Goal: Information Seeking & Learning: Find specific fact

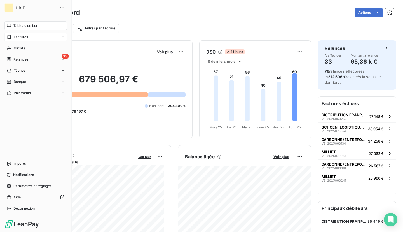
click at [11, 38] on icon at bounding box center [9, 37] width 5 height 4
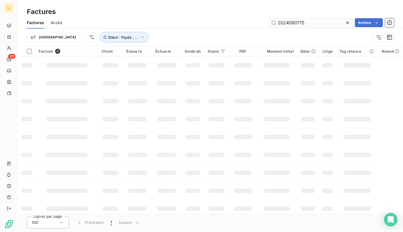
drag, startPoint x: 306, startPoint y: 22, endPoint x: 286, endPoint y: 22, distance: 20.5
click at [286, 22] on input "2024080175" at bounding box center [311, 22] width 84 height 9
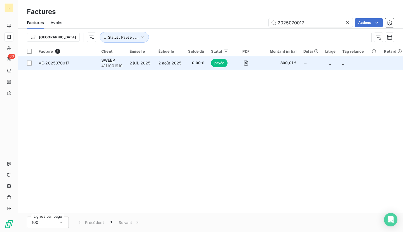
type input "2025070017"
click at [165, 66] on td "2 août 2025" at bounding box center [170, 62] width 30 height 13
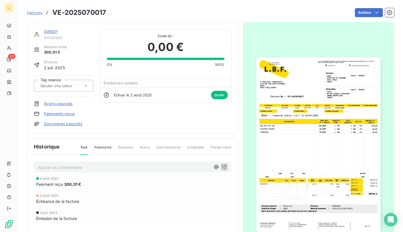
click at [298, 115] on img "button" at bounding box center [319, 145] width 124 height 176
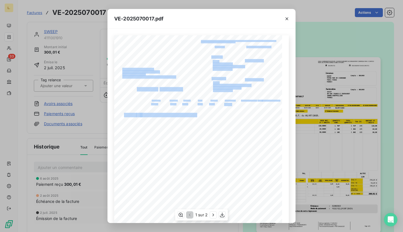
click at [148, 103] on div "LA BRASSERIE FONDAMENTALE [STREET_ADDRESS][PERSON_NAME] VE-2025070017 Facture N…" at bounding box center [201, 154] width 175 height 238
click at [285, 17] on icon "button" at bounding box center [287, 19] width 6 height 6
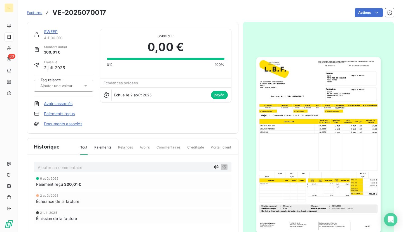
click at [32, 14] on span "Factures" at bounding box center [34, 12] width 15 height 4
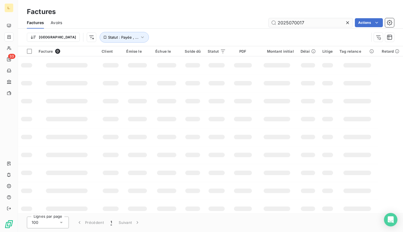
click at [311, 23] on input "2025070017" at bounding box center [311, 22] width 84 height 9
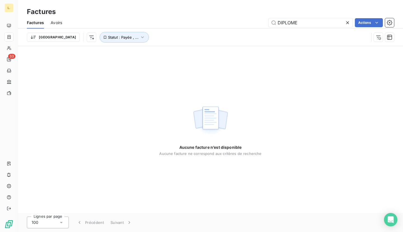
type input "DIPLOME"
click at [347, 22] on icon at bounding box center [348, 23] width 6 height 6
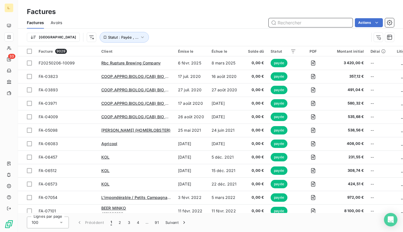
click at [312, 20] on input "text" at bounding box center [311, 22] width 84 height 9
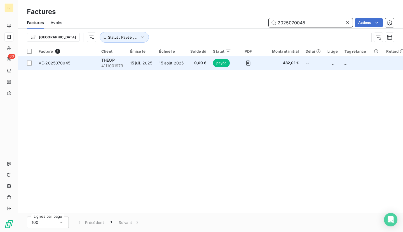
type input "2025070045"
click at [184, 63] on td "15 août 2025" at bounding box center [171, 62] width 31 height 13
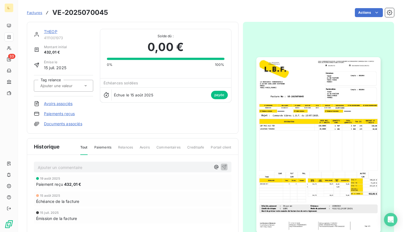
click at [53, 33] on link "THEOP" at bounding box center [50, 31] width 13 height 5
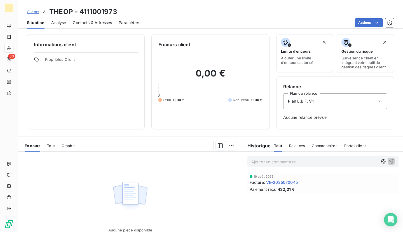
click at [36, 13] on span "Clients" at bounding box center [33, 12] width 12 height 4
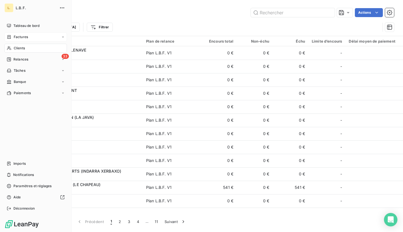
click at [11, 35] on div "Factures" at bounding box center [17, 36] width 21 height 5
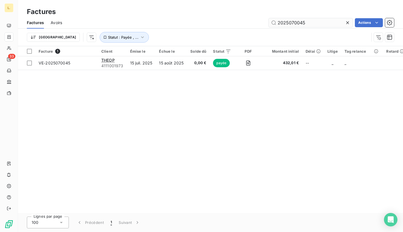
click at [310, 23] on input "2025070045" at bounding box center [311, 22] width 84 height 9
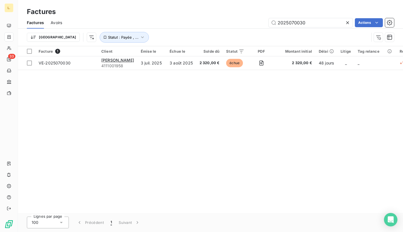
type input "2025070030"
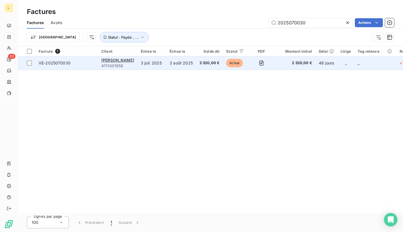
click at [157, 64] on td "3 juil. 2025" at bounding box center [152, 62] width 29 height 13
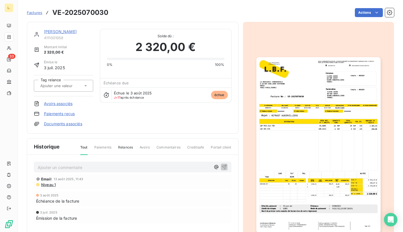
click at [67, 115] on link "Paiements reçus" at bounding box center [59, 114] width 31 height 6
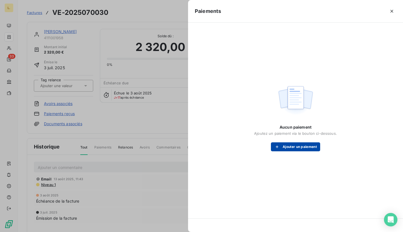
click at [305, 148] on button "Ajouter un paiement" at bounding box center [295, 146] width 49 height 9
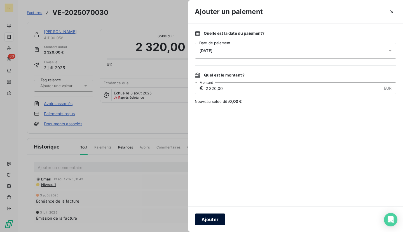
click at [219, 219] on button "Ajouter" at bounding box center [210, 219] width 31 height 12
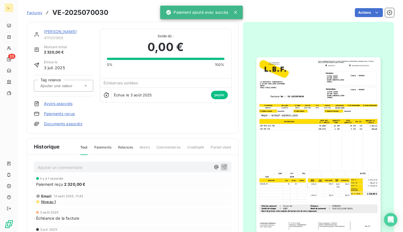
click at [59, 31] on link "[PERSON_NAME]" at bounding box center [60, 31] width 33 height 5
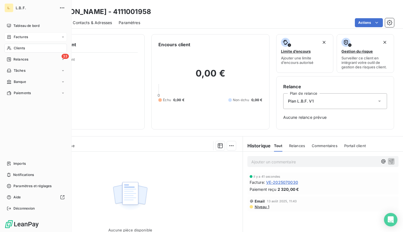
click at [14, 36] on span "Factures" at bounding box center [21, 36] width 14 height 5
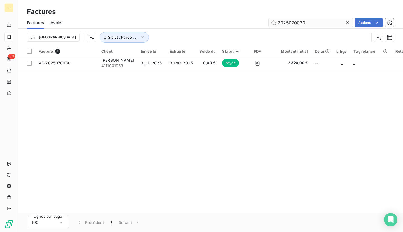
click at [313, 24] on input "2025070030" at bounding box center [311, 22] width 84 height 9
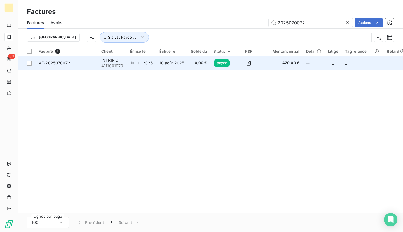
type input "2025070072"
click at [172, 62] on td "10 août 2025" at bounding box center [172, 62] width 32 height 13
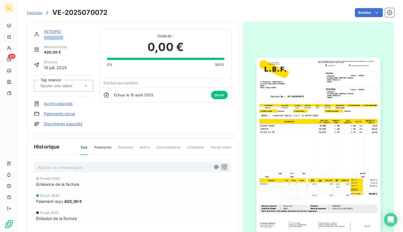
drag, startPoint x: 64, startPoint y: 39, endPoint x: 44, endPoint y: 39, distance: 19.9
click at [44, 39] on div "INTRIPID 4111001970" at bounding box center [63, 34] width 59 height 11
copy span "4111001970"
drag, startPoint x: 106, startPoint y: 12, endPoint x: 50, endPoint y: 11, distance: 56.3
click at [50, 11] on div "Factures VE-2025070072" at bounding box center [67, 13] width 81 height 10
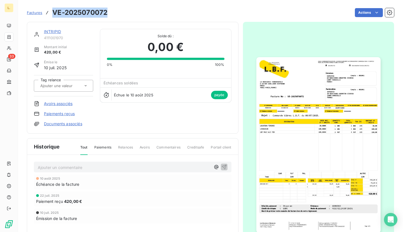
copy h3 "VE-2025070072"
click at [33, 13] on span "Factures" at bounding box center [34, 12] width 15 height 4
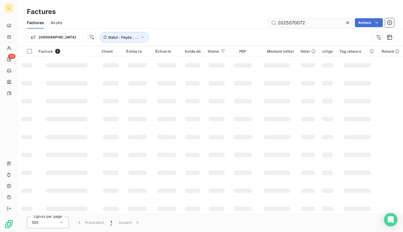
click at [315, 19] on input "2025070072" at bounding box center [311, 22] width 84 height 9
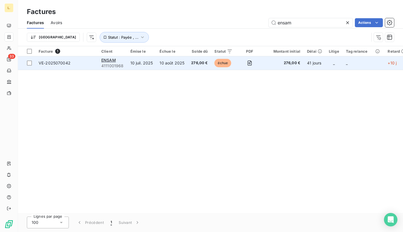
type input "ensam"
click at [194, 62] on span "276,00 €" at bounding box center [199, 63] width 17 height 6
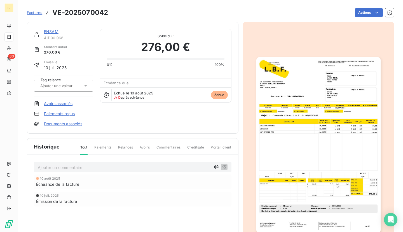
click at [62, 112] on link "Paiements reçus" at bounding box center [59, 114] width 31 height 6
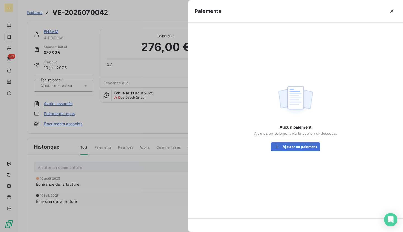
click at [296, 142] on div "Aucun paiement Ajoutez un paiement via le bouton ci-dessous. Ajouter un paiement" at bounding box center [295, 137] width 83 height 27
click at [297, 146] on button "Ajouter un paiement" at bounding box center [295, 146] width 49 height 9
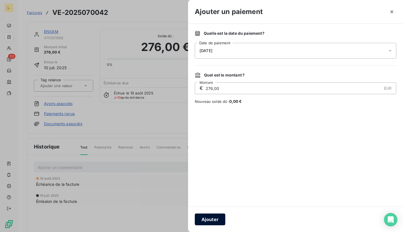
click at [206, 221] on button "Ajouter" at bounding box center [210, 219] width 31 height 12
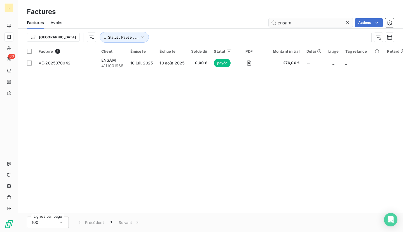
click at [299, 24] on input "ensam" at bounding box center [311, 22] width 84 height 9
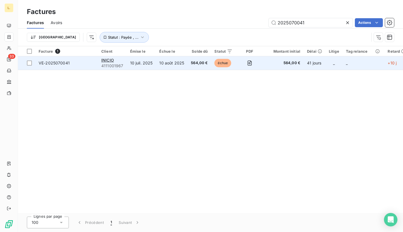
type input "2025070041"
click at [200, 62] on span "564,00 €" at bounding box center [199, 63] width 17 height 6
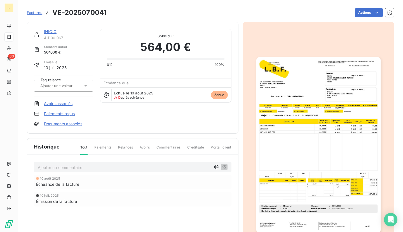
click at [63, 112] on link "Paiements reçus" at bounding box center [59, 114] width 31 height 6
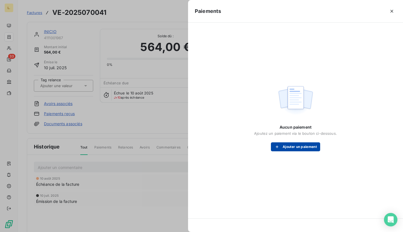
click at [286, 146] on button "Ajouter un paiement" at bounding box center [295, 146] width 49 height 9
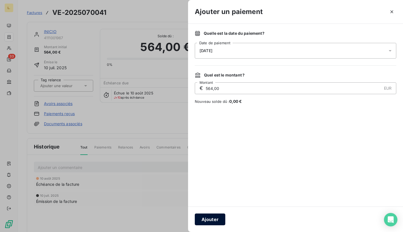
click at [214, 222] on button "Ajouter" at bounding box center [210, 219] width 31 height 12
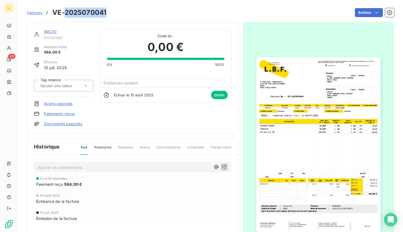
drag, startPoint x: 108, startPoint y: 13, endPoint x: 65, endPoint y: 12, distance: 42.9
click at [65, 12] on div "Factures VE-2025070041 Actions" at bounding box center [211, 13] width 368 height 12
copy h3 "2025070041"
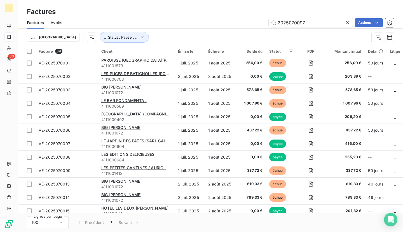
type input "2025070097"
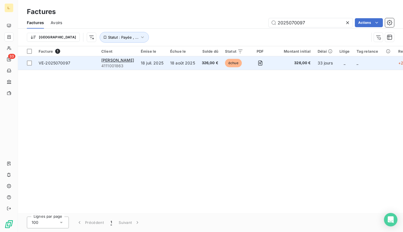
click at [186, 66] on td "18 août 2025" at bounding box center [183, 62] width 32 height 13
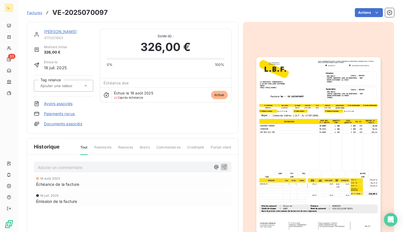
click at [65, 115] on link "Paiements reçus" at bounding box center [59, 114] width 31 height 6
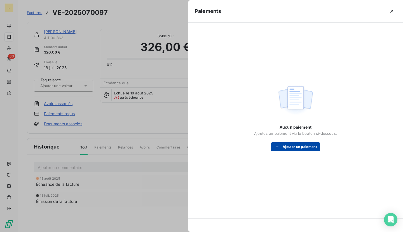
click at [295, 150] on button "Ajouter un paiement" at bounding box center [295, 146] width 49 height 9
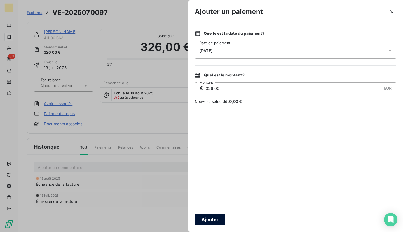
click at [218, 221] on button "Ajouter" at bounding box center [210, 219] width 31 height 12
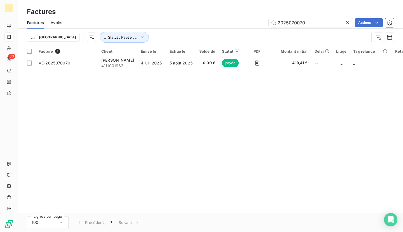
type input "2025070070"
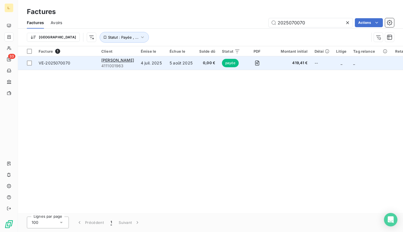
click at [211, 67] on td "0,00 €" at bounding box center [207, 62] width 23 height 13
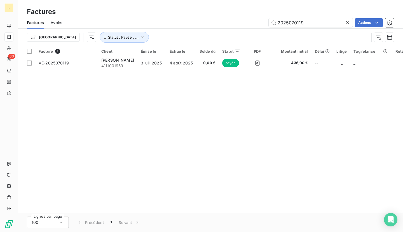
click at [323, 16] on div "Factures" at bounding box center [210, 12] width 385 height 10
click at [323, 19] on input "2025070119" at bounding box center [311, 22] width 84 height 9
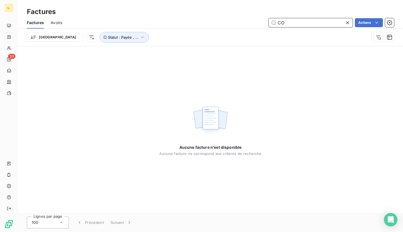
type input "C"
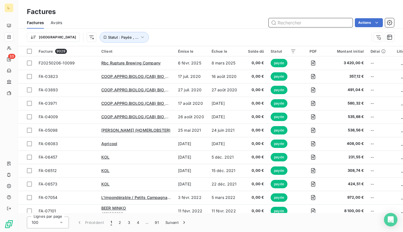
click at [289, 24] on input "text" at bounding box center [311, 22] width 84 height 9
paste input "2025060292"
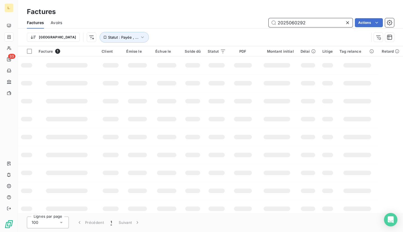
click at [317, 25] on input "2025060292" at bounding box center [311, 22] width 84 height 9
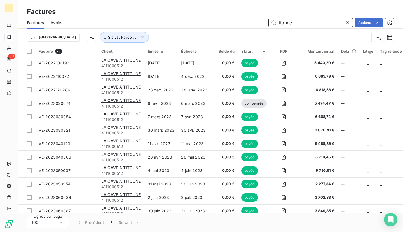
type input "titoune"
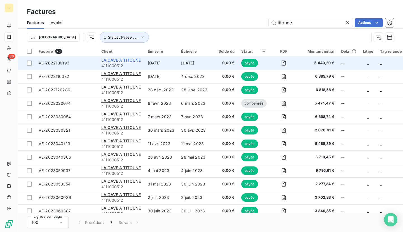
click at [114, 62] on span "LA CAVE A TITOUNE" at bounding box center [121, 60] width 40 height 5
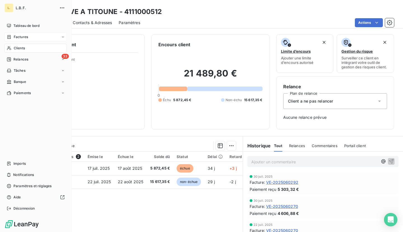
click at [13, 35] on div "Factures" at bounding box center [17, 36] width 21 height 5
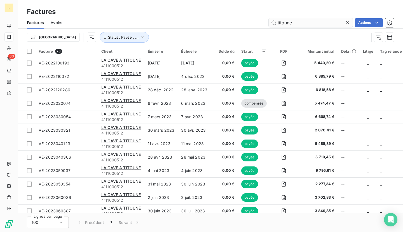
click at [293, 23] on input "titoune" at bounding box center [311, 22] width 84 height 9
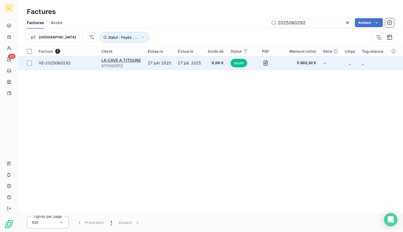
type input "2025060292"
click at [188, 65] on td "27 juil. 2025" at bounding box center [190, 62] width 30 height 13
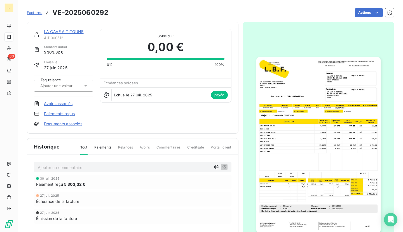
click at [34, 14] on span "Factures" at bounding box center [34, 12] width 15 height 4
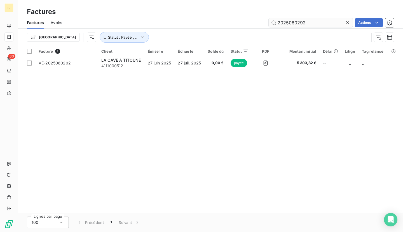
click at [316, 25] on input "2025060292" at bounding box center [311, 22] width 84 height 9
click at [307, 20] on input "2025060292" at bounding box center [311, 22] width 84 height 9
paste input "70068"
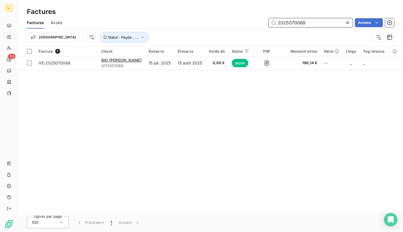
click at [304, 25] on input "2025070068" at bounding box center [311, 22] width 84 height 9
paste input "60069"
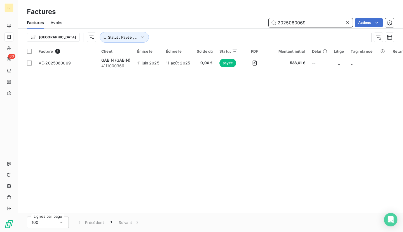
click at [306, 22] on input "2025060069" at bounding box center [311, 22] width 84 height 9
paste input "7"
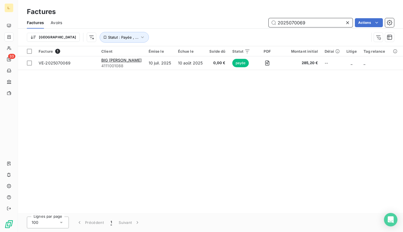
click at [306, 24] on input "2025070069" at bounding box center [311, 22] width 84 height 9
paste input "52"
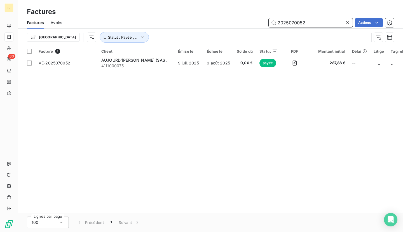
click at [309, 23] on input "2025070052" at bounding box center [311, 22] width 84 height 9
paste input "60144"
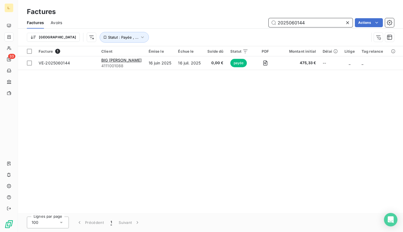
click at [303, 25] on input "2025060144" at bounding box center [311, 22] width 84 height 9
paste input "70015"
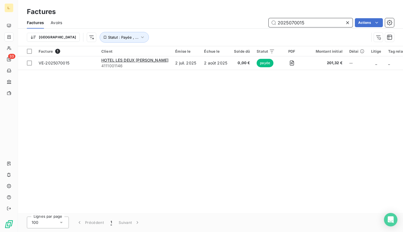
click at [312, 23] on input "2025070015" at bounding box center [311, 22] width 84 height 9
paste input "60268"
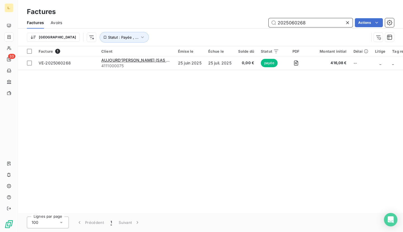
click at [305, 22] on input "2025060268" at bounding box center [311, 22] width 84 height 9
paste input "70"
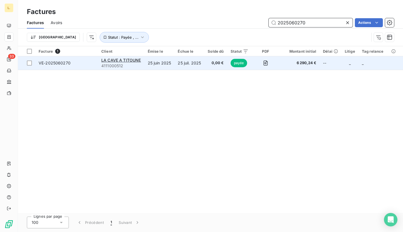
type input "2025060270"
click at [189, 62] on td "25 juil. 2025" at bounding box center [190, 62] width 30 height 13
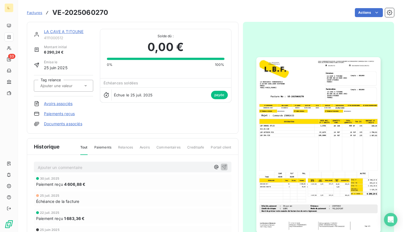
click at [33, 11] on span "Factures" at bounding box center [34, 12] width 15 height 4
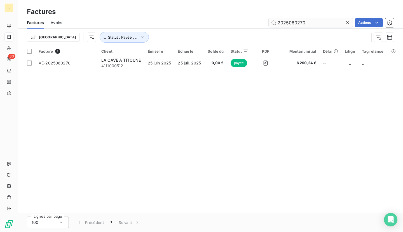
click at [310, 23] on input "2025060270" at bounding box center [311, 22] width 84 height 9
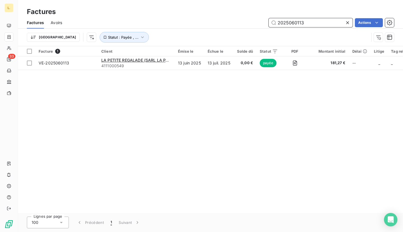
click at [301, 24] on input "2025060113" at bounding box center [311, 22] width 84 height 9
paste input "5"
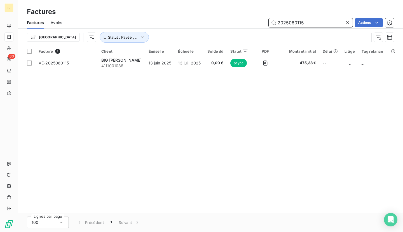
click at [306, 24] on input "2025060115" at bounding box center [311, 22] width 84 height 9
paste input "07"
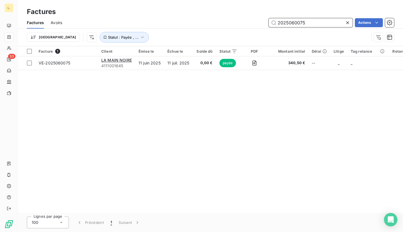
click at [307, 21] on input "2025060075" at bounding box center [311, 22] width 84 height 9
paste input "113"
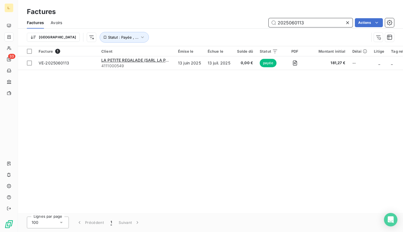
click at [311, 23] on input "2025060113" at bounding box center [311, 22] width 84 height 9
click at [309, 23] on input "2025060113" at bounding box center [311, 22] width 84 height 9
paste input "50202"
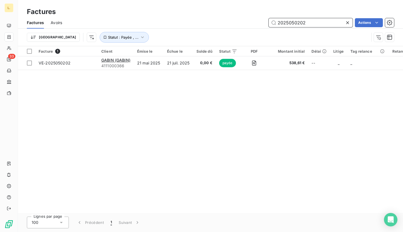
click at [323, 20] on input "2025050202" at bounding box center [311, 22] width 84 height 9
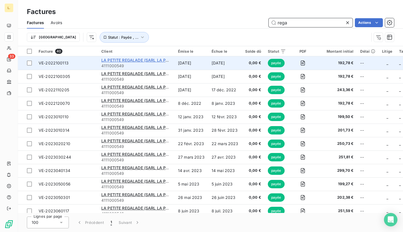
type input "rega"
click at [141, 61] on span "LA PETITE REGALADE (SARL LA PASCADE)" at bounding box center [142, 60] width 82 height 5
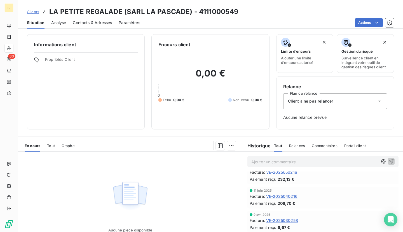
scroll to position [36, 0]
click at [290, 195] on span "VE-2025040216" at bounding box center [281, 195] width 31 height 6
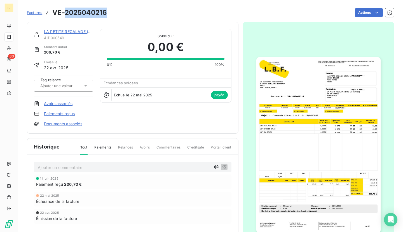
drag, startPoint x: 107, startPoint y: 12, endPoint x: 64, endPoint y: 11, distance: 42.9
click at [64, 11] on h3 "VE-2025040216" at bounding box center [79, 13] width 55 height 10
copy h3 "2025040216"
click at [34, 14] on span "Factures" at bounding box center [34, 12] width 15 height 4
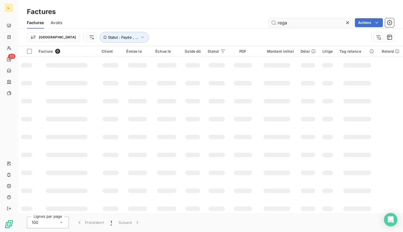
click at [313, 23] on input "rega" at bounding box center [311, 22] width 84 height 9
type input "2025050219"
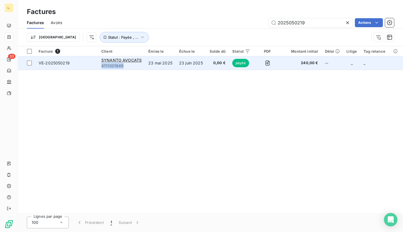
drag, startPoint x: 123, startPoint y: 66, endPoint x: 102, endPoint y: 67, distance: 20.7
click at [102, 67] on span "4111001849" at bounding box center [121, 66] width 40 height 6
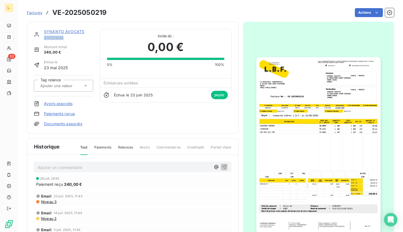
drag, startPoint x: 66, startPoint y: 37, endPoint x: 42, endPoint y: 39, distance: 23.6
click at [42, 39] on div "SYNANTO AVOCATS 4111001849" at bounding box center [63, 34] width 59 height 11
copy span "4111001849"
click at [32, 12] on span "Factures" at bounding box center [34, 12] width 15 height 4
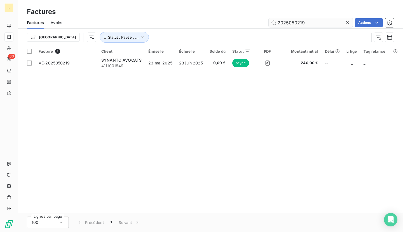
click at [310, 22] on input "2025050219" at bounding box center [311, 22] width 84 height 9
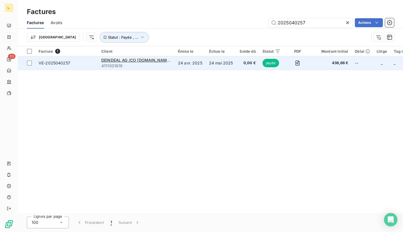
type input "2025040257"
click at [196, 62] on td "24 avr. 2025" at bounding box center [190, 62] width 31 height 13
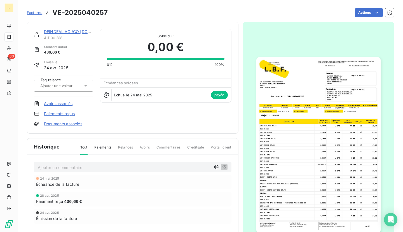
click at [35, 12] on span "Factures" at bounding box center [34, 12] width 15 height 4
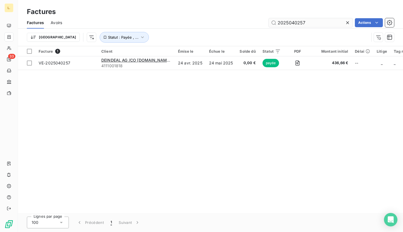
click at [309, 21] on input "2025040257" at bounding box center [311, 22] width 84 height 9
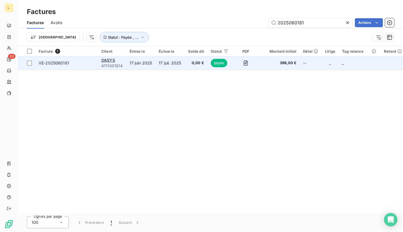
type input "2025060181"
click at [143, 66] on td "17 juin 2025" at bounding box center [140, 62] width 29 height 13
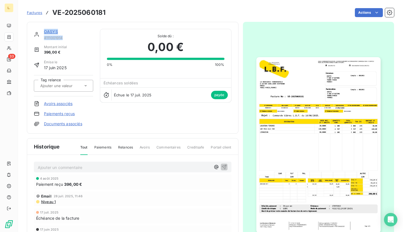
drag, startPoint x: 64, startPoint y: 38, endPoint x: 41, endPoint y: 37, distance: 22.7
click at [41, 37] on div "OASYS 4111001914" at bounding box center [63, 34] width 59 height 11
click at [70, 36] on span "4111001914" at bounding box center [68, 38] width 49 height 4
drag, startPoint x: 63, startPoint y: 38, endPoint x: 44, endPoint y: 39, distance: 19.4
click at [44, 39] on span "4111001914" at bounding box center [68, 38] width 49 height 4
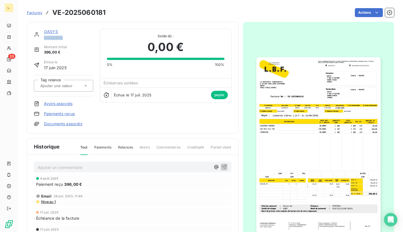
copy span "4111001914"
click at [31, 15] on link "Factures" at bounding box center [34, 13] width 15 height 6
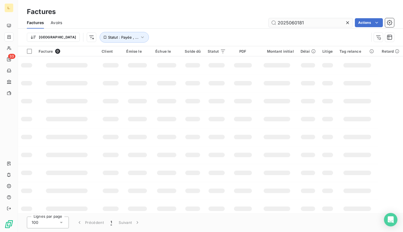
click at [310, 23] on input "2025060181" at bounding box center [311, 22] width 84 height 9
type input "c"
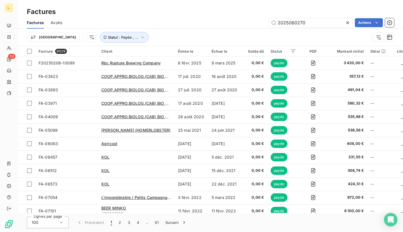
type input "2025060270"
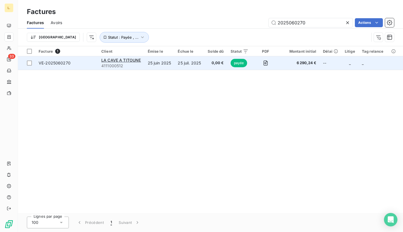
click at [178, 64] on td "25 juil. 2025" at bounding box center [190, 62] width 30 height 13
